Goal: Task Accomplishment & Management: Complete application form

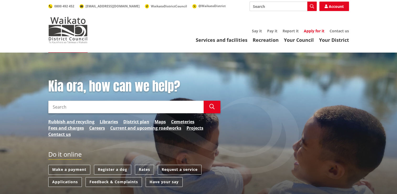
click at [316, 30] on link "Apply for it" at bounding box center [314, 30] width 20 height 5
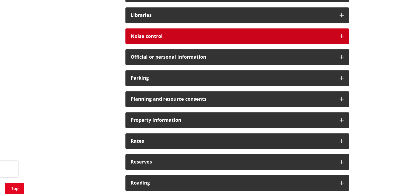
scroll to position [367, 0]
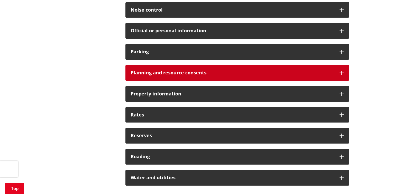
click at [279, 71] on h3 "Planning and resource consents" at bounding box center [233, 72] width 204 height 5
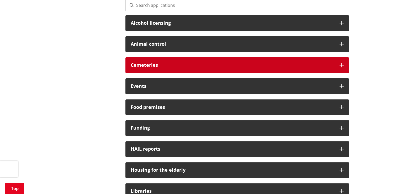
scroll to position [157, 0]
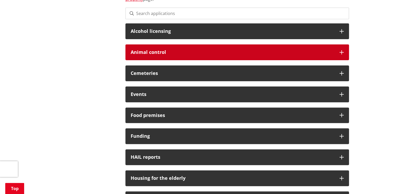
click at [229, 52] on h3 "Animal control" at bounding box center [233, 52] width 204 height 5
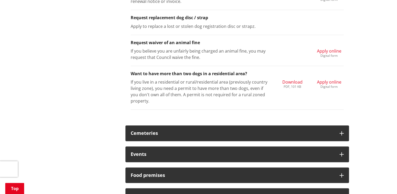
scroll to position [499, 0]
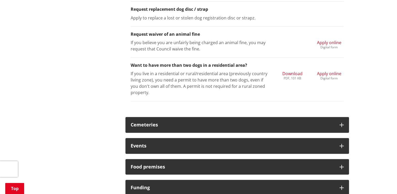
click at [330, 72] on span "Apply online" at bounding box center [329, 74] width 24 height 6
